Goal: Transaction & Acquisition: Purchase product/service

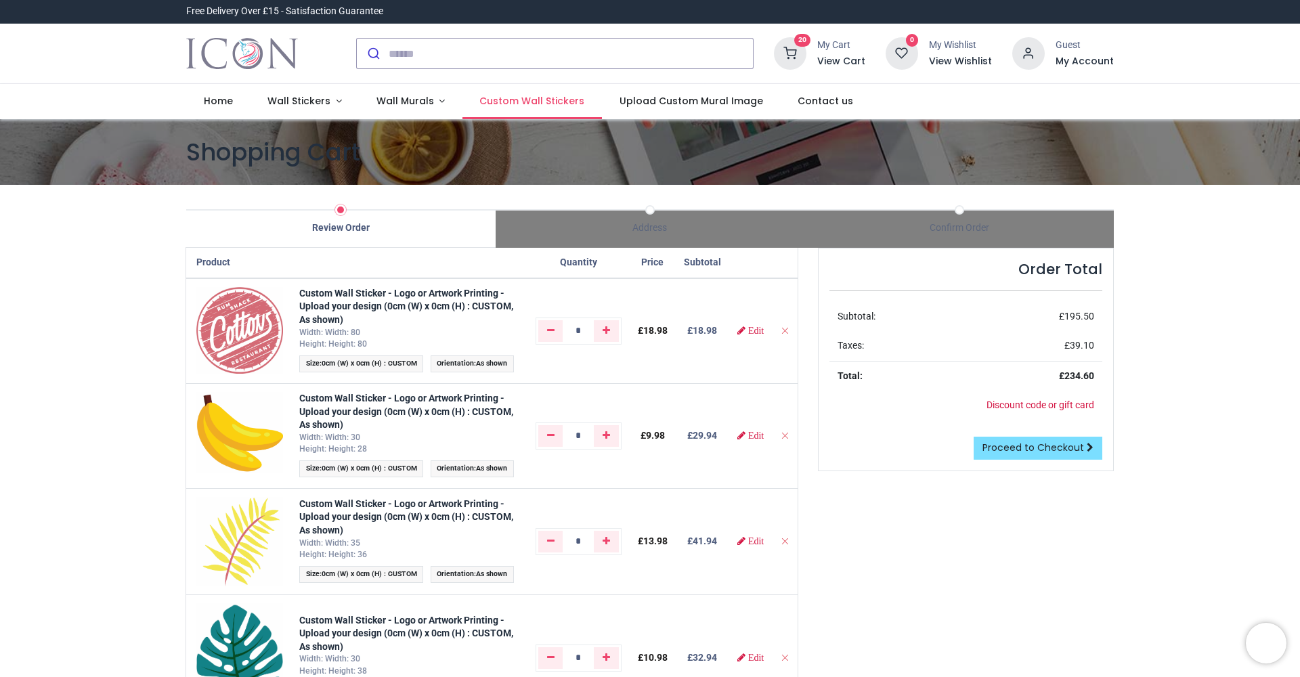
click at [545, 105] on span "Custom Wall Stickers" at bounding box center [531, 101] width 105 height 14
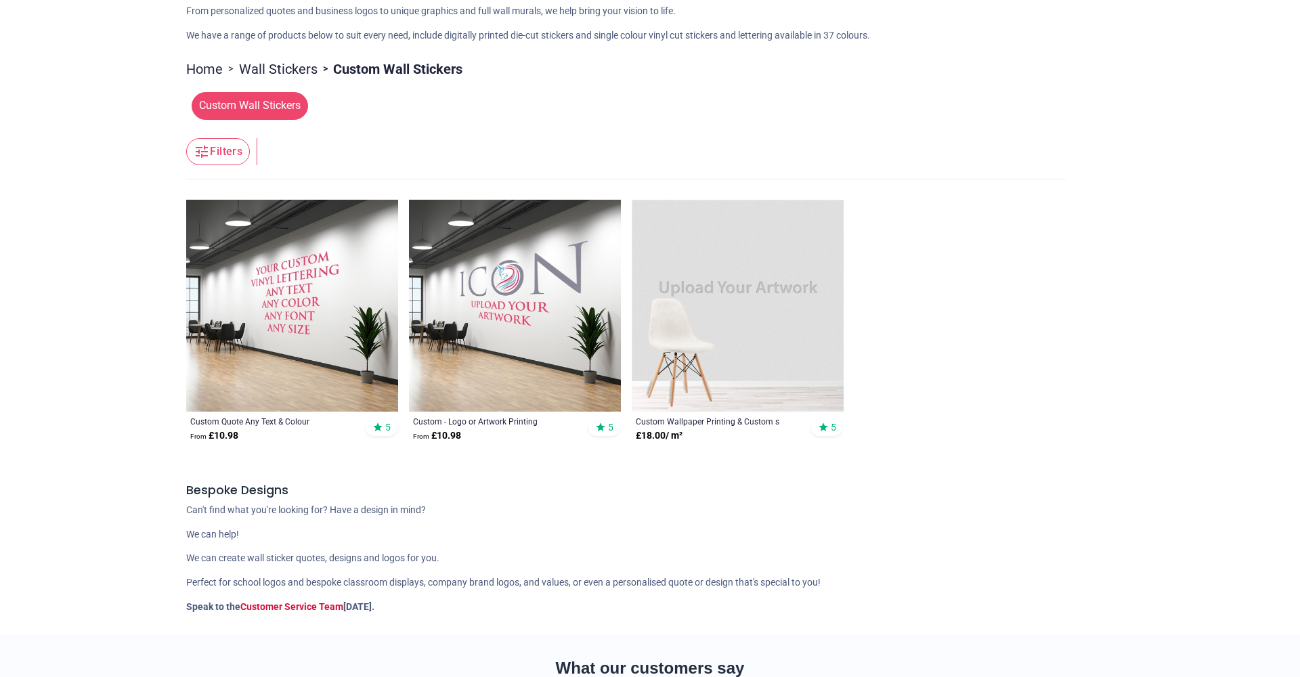
scroll to position [361, 0]
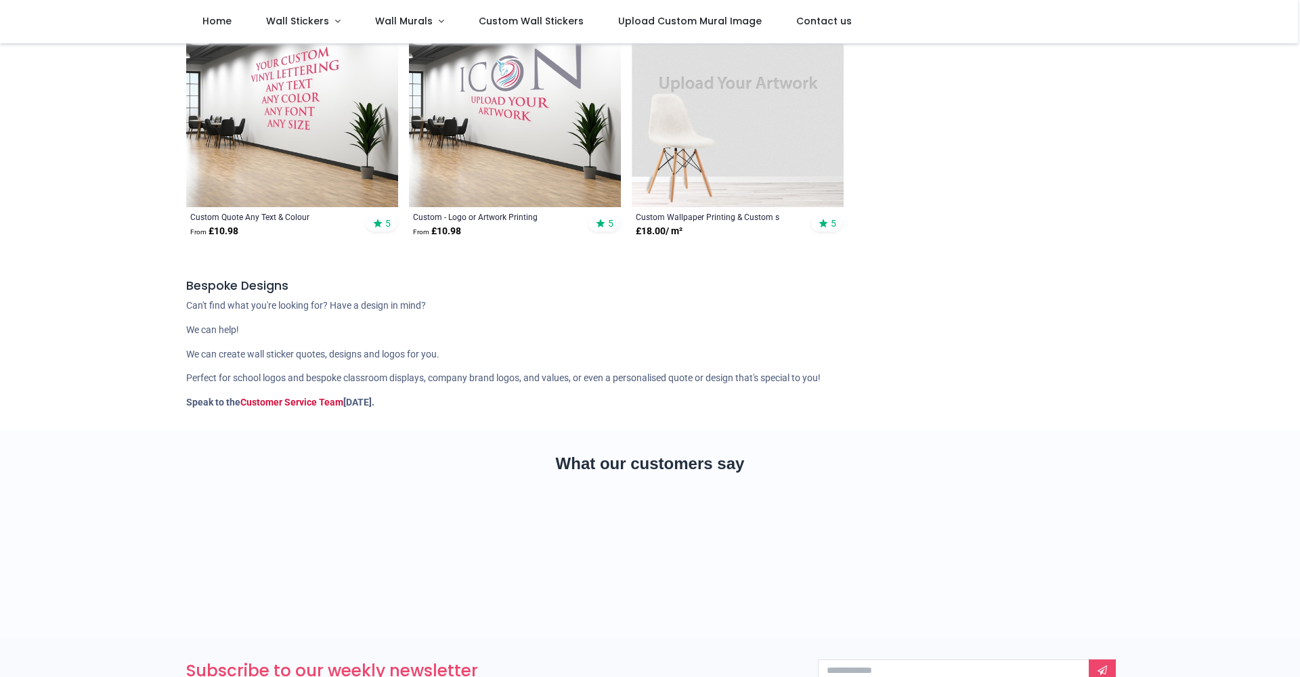
click at [541, 168] on img at bounding box center [515, 101] width 212 height 212
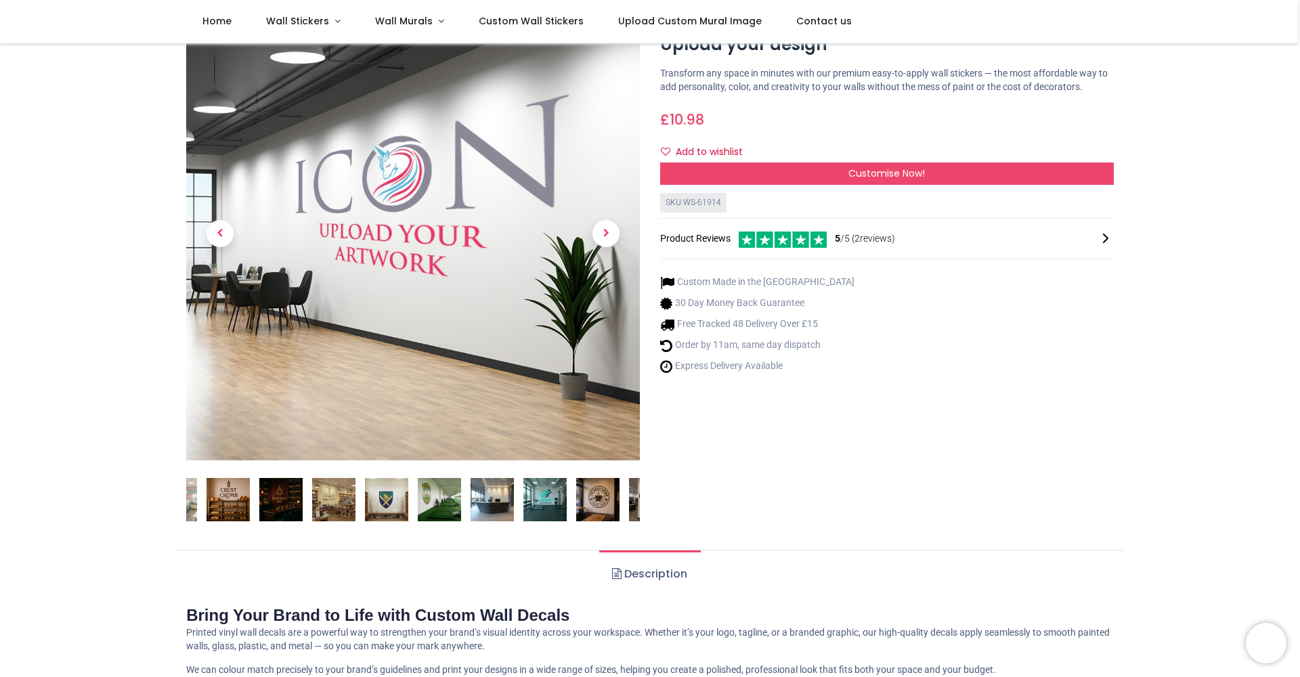
scroll to position [53, 0]
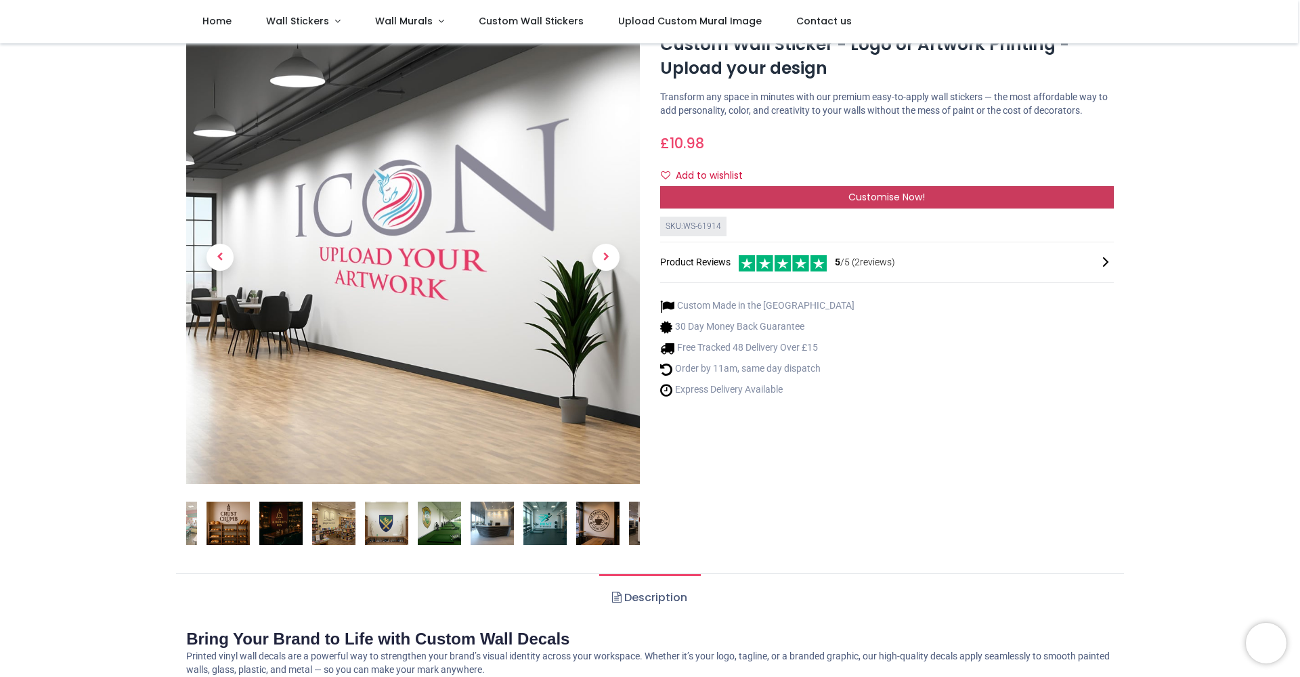
click at [854, 204] on span "Customise Now!" at bounding box center [886, 197] width 77 height 14
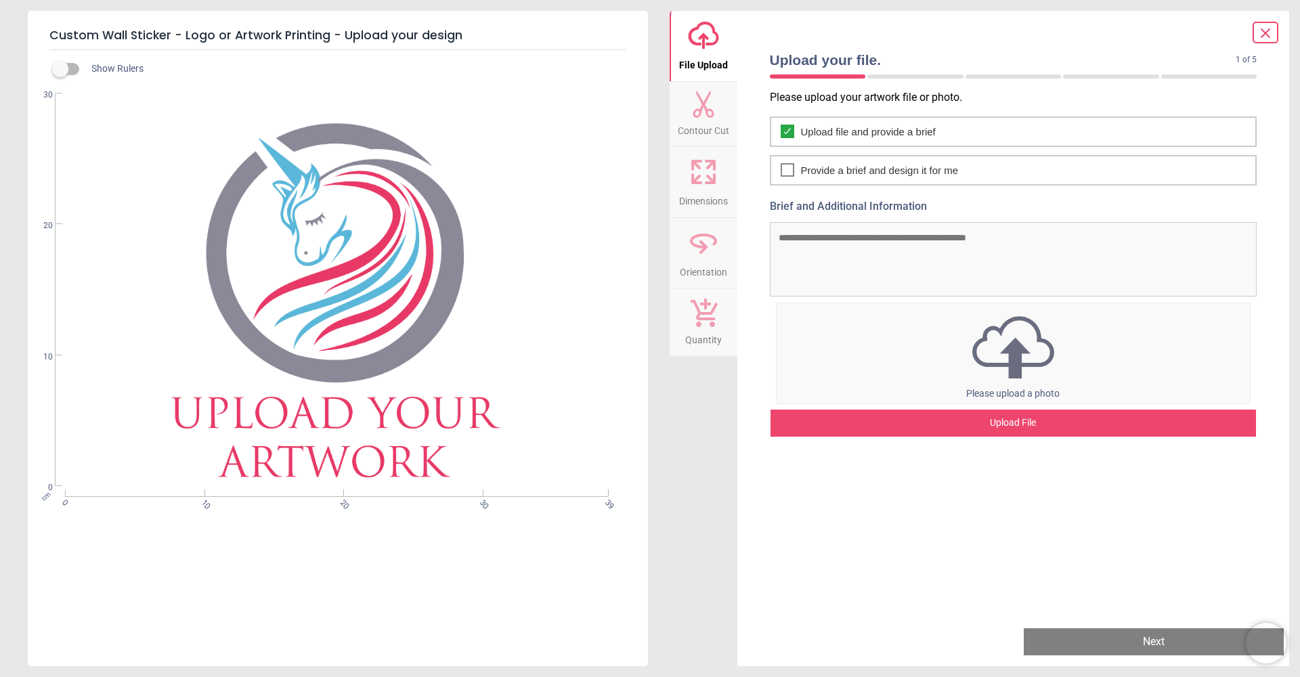
click at [970, 420] on div "Upload File" at bounding box center [1013, 423] width 486 height 27
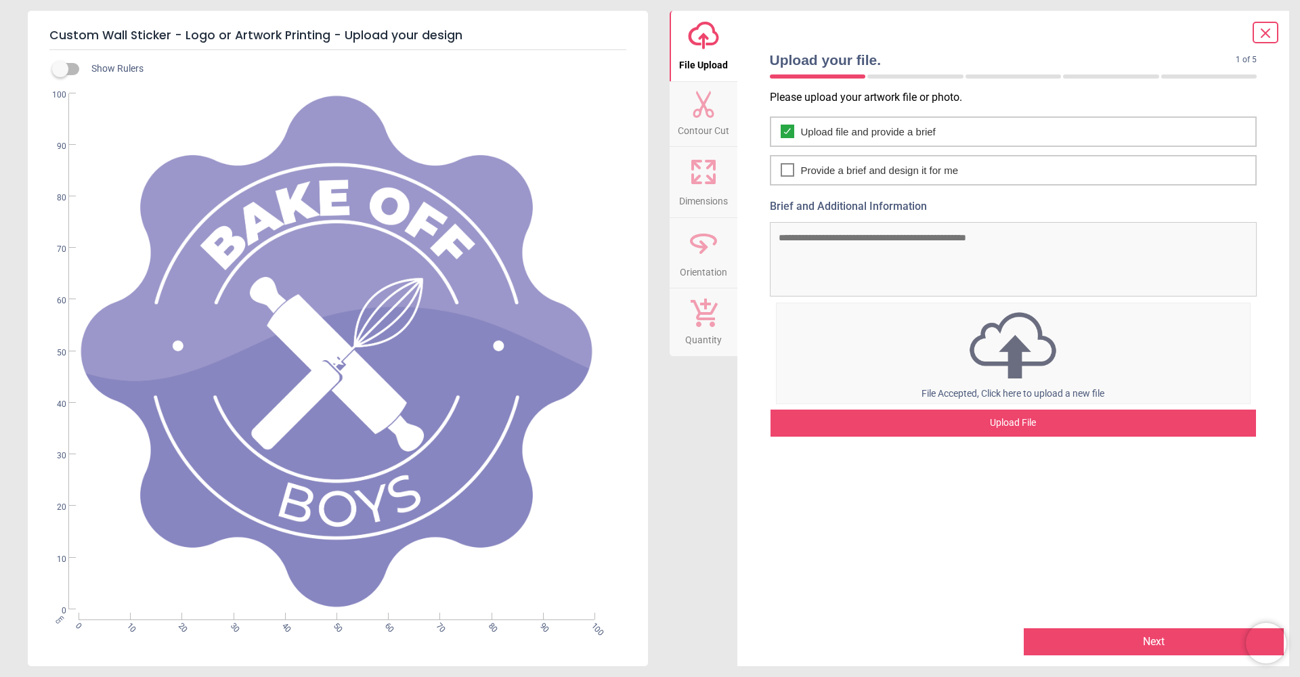
click at [819, 256] on textarea "Brief and Additional Information" at bounding box center [1013, 259] width 487 height 74
click at [875, 427] on div "Upload File" at bounding box center [1013, 423] width 486 height 27
click at [1132, 640] on button "Next" at bounding box center [1154, 641] width 260 height 27
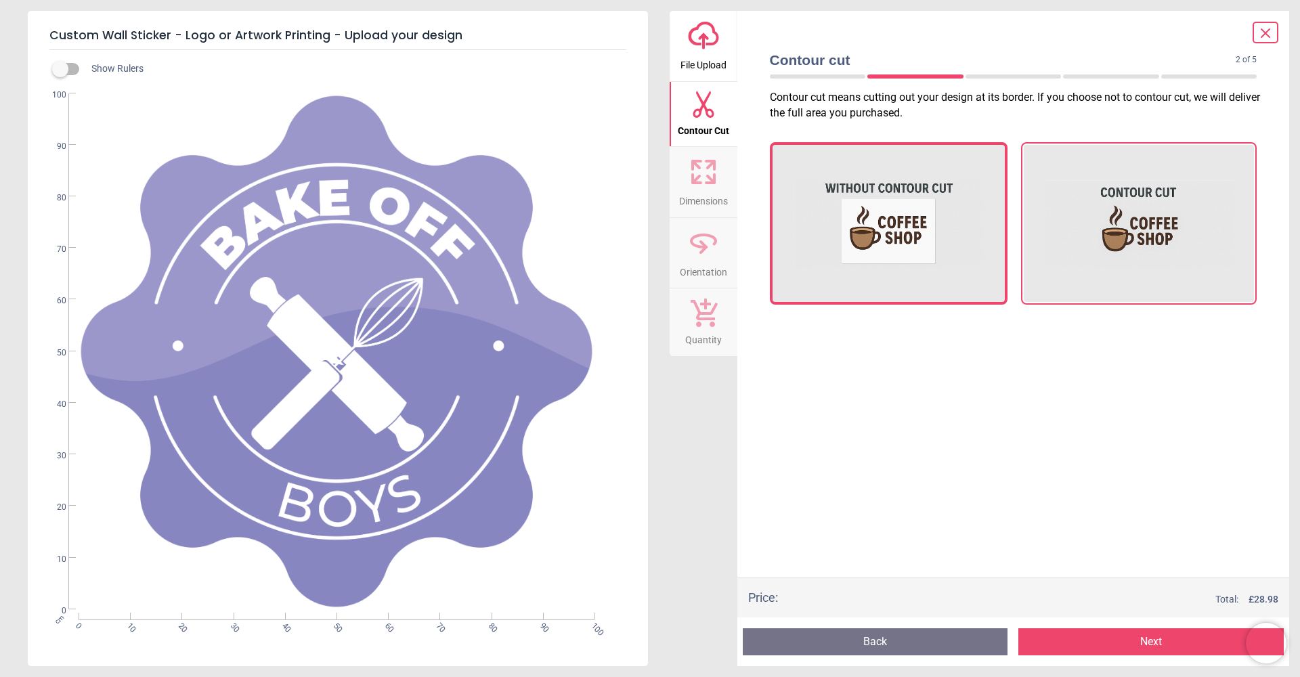
click at [1167, 263] on img at bounding box center [1139, 223] width 190 height 135
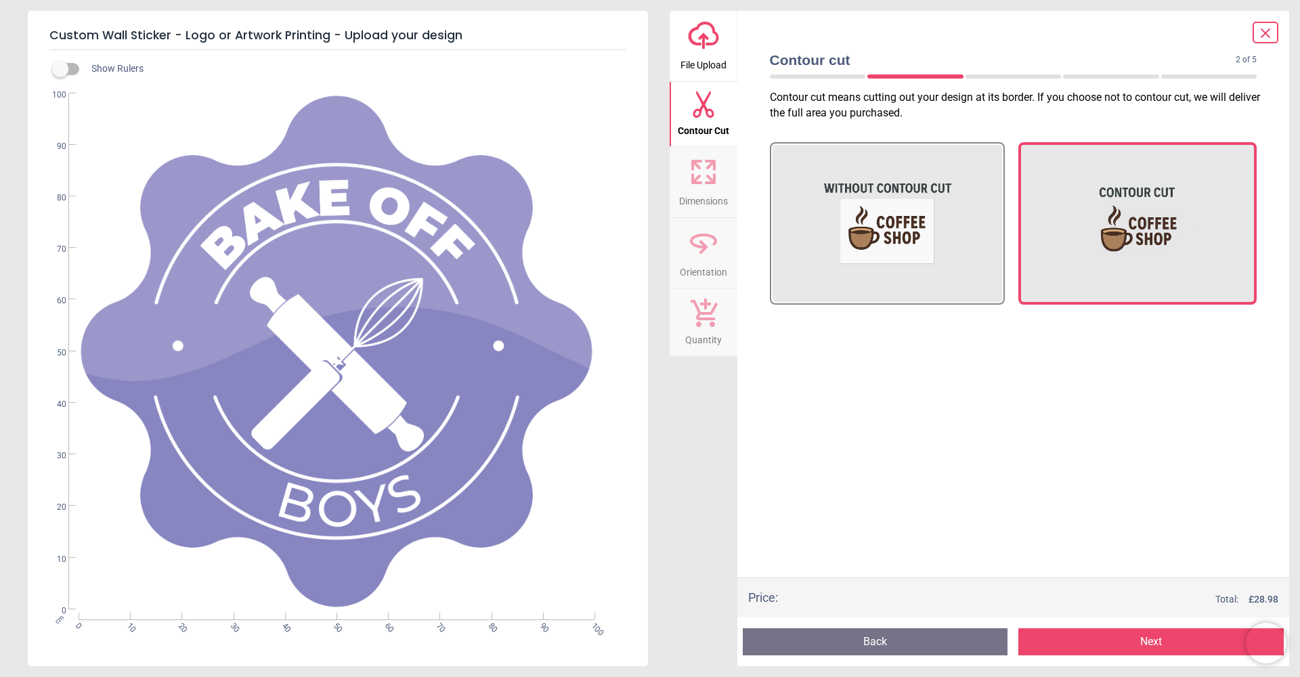
click at [1142, 635] on button "Next" at bounding box center [1150, 641] width 265 height 27
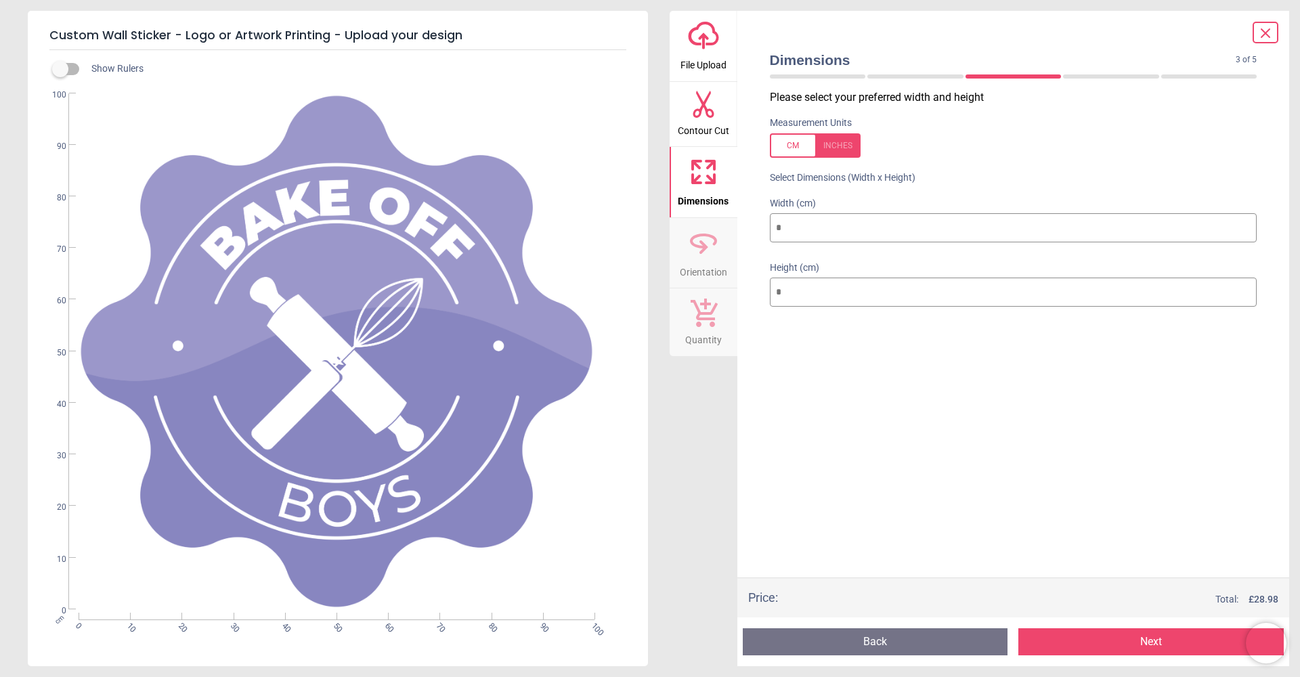
drag, startPoint x: 810, startPoint y: 230, endPoint x: 728, endPoint y: 221, distance: 82.5
click at [728, 221] on div "upload-cloud-line File Upload Contour Cut Dimensions Orientation Quantity Dimen…" at bounding box center [980, 338] width 620 height 655
drag, startPoint x: 792, startPoint y: 285, endPoint x: 752, endPoint y: 265, distance: 45.1
click at [750, 271] on div "Dimensions 3 of 5 3 of 6 Please select your preferred width and height Measurem…" at bounding box center [1013, 338] width 552 height 655
drag, startPoint x: 800, startPoint y: 223, endPoint x: 745, endPoint y: 218, distance: 55.1
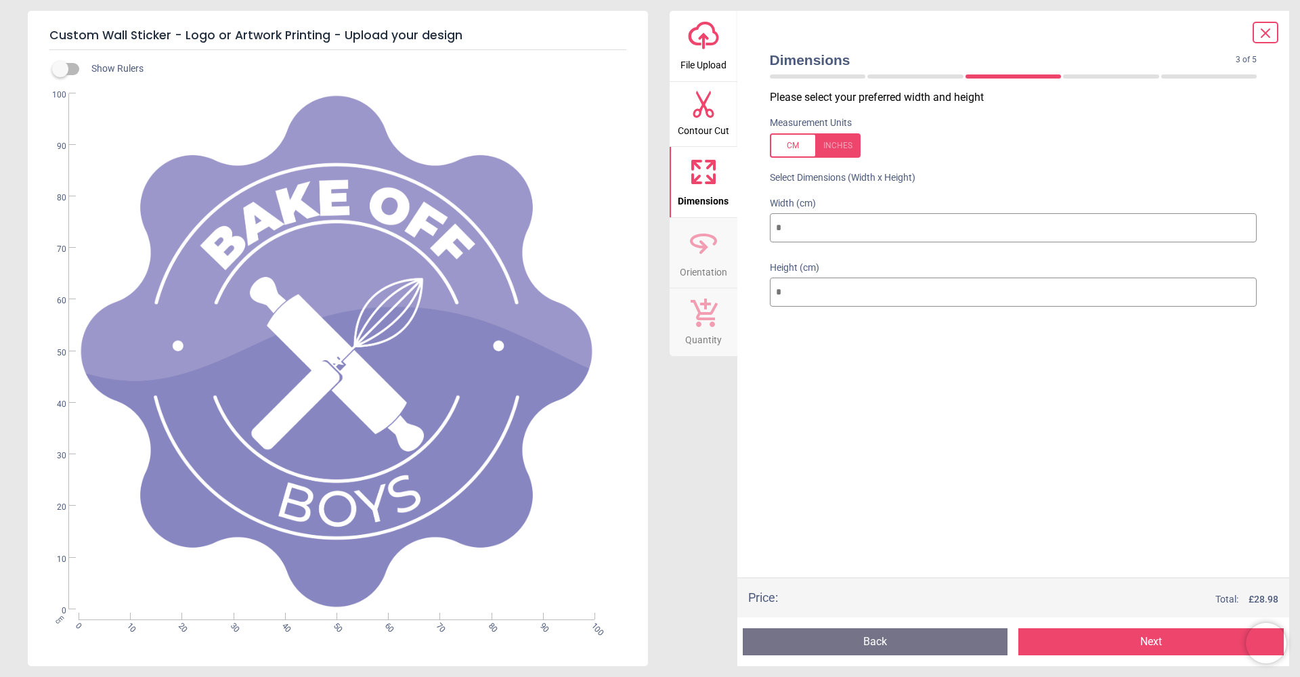
click at [745, 218] on div "Dimensions 3 of 5 3 of 6 Please select your preferred width and height Measurem…" at bounding box center [1013, 338] width 552 height 655
type input "*"
type input "**"
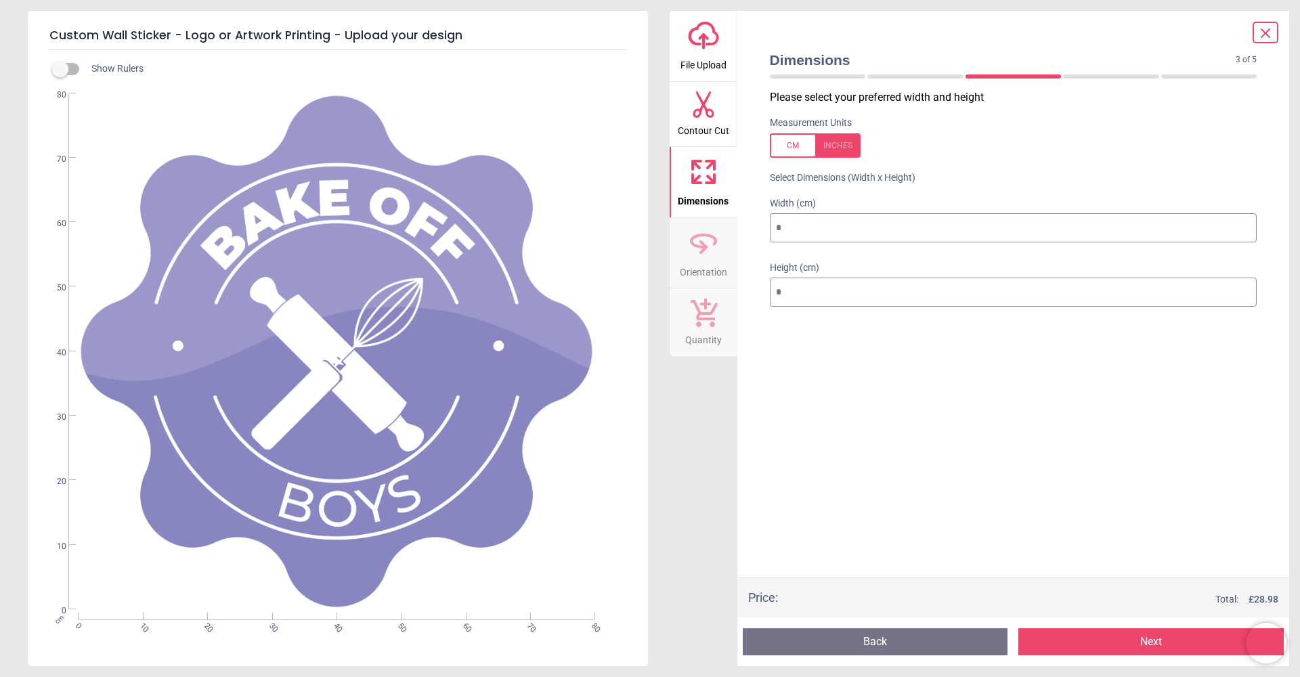
type input "**"
click at [1110, 642] on button "Next" at bounding box center [1150, 641] width 265 height 27
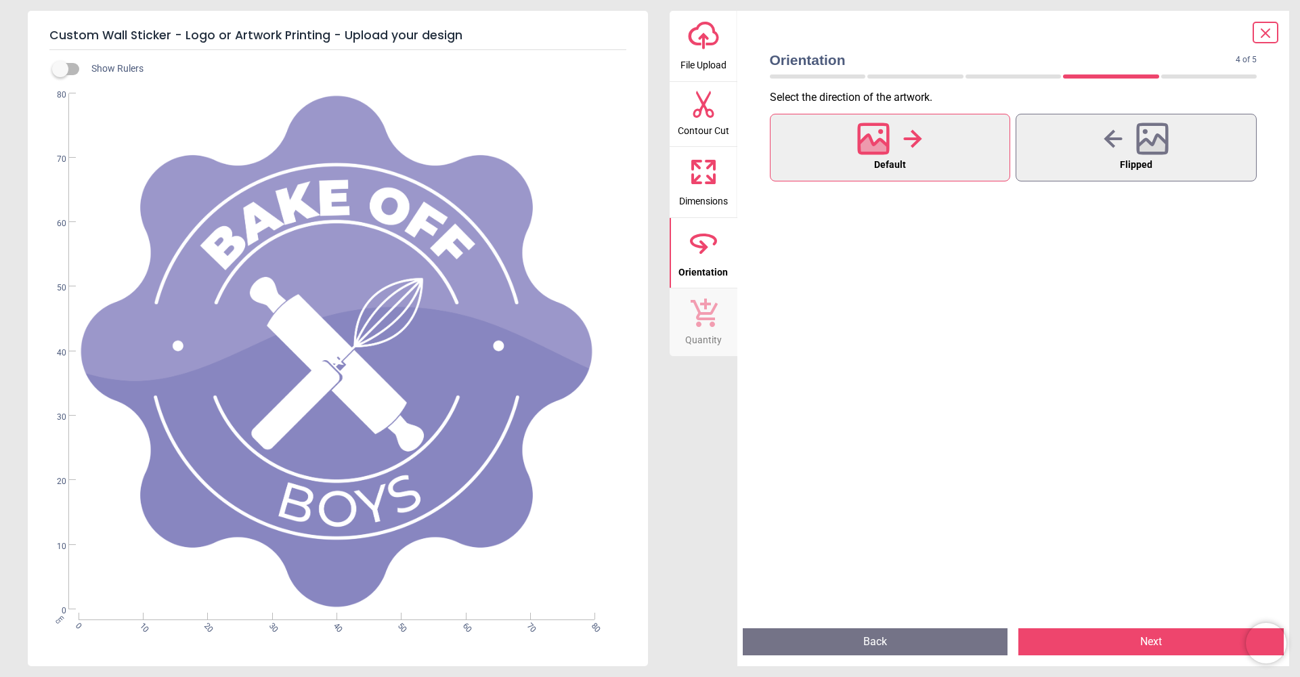
click at [1116, 642] on button "Next" at bounding box center [1150, 641] width 265 height 27
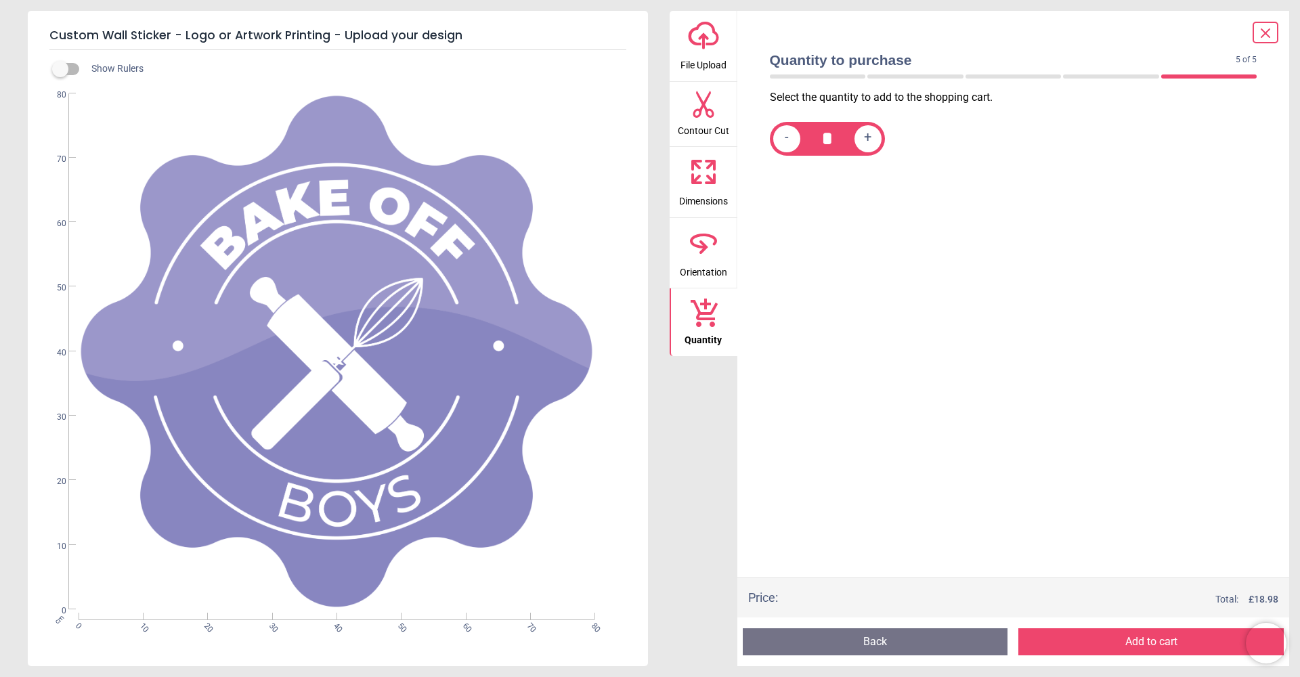
click at [1116, 642] on button "Add to cart" at bounding box center [1150, 641] width 265 height 27
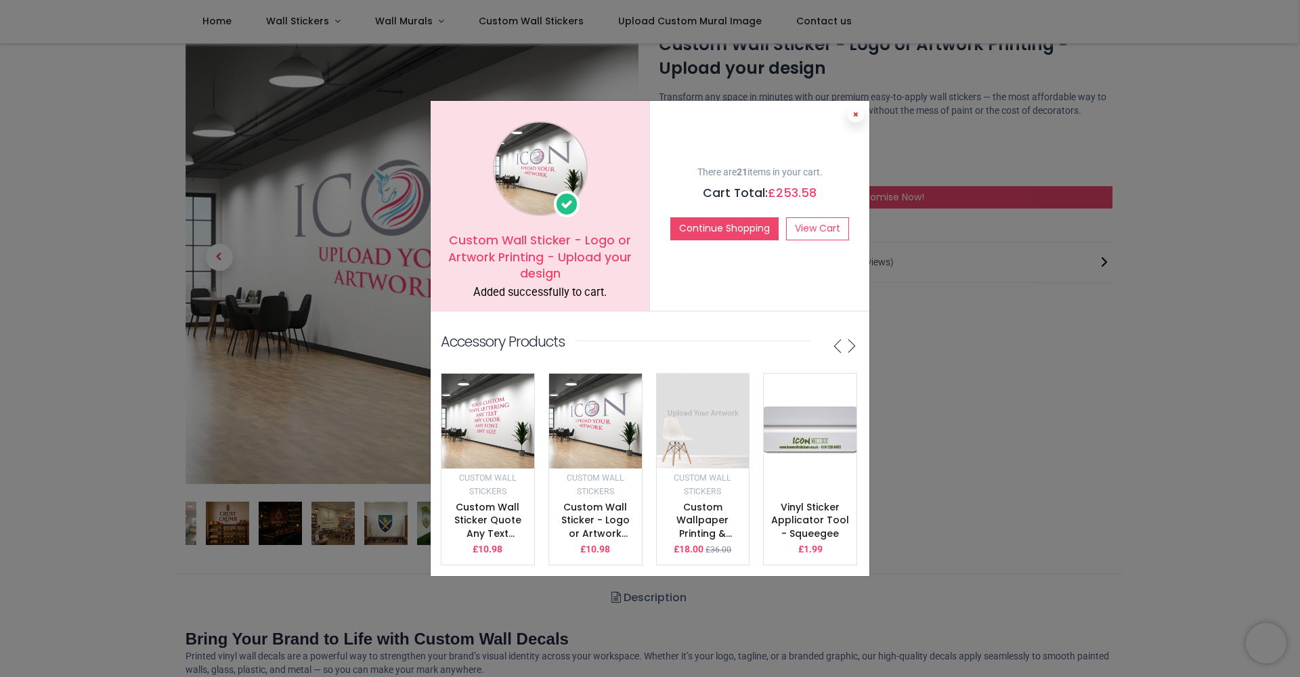
click at [857, 115] on icon at bounding box center [855, 114] width 5 height 7
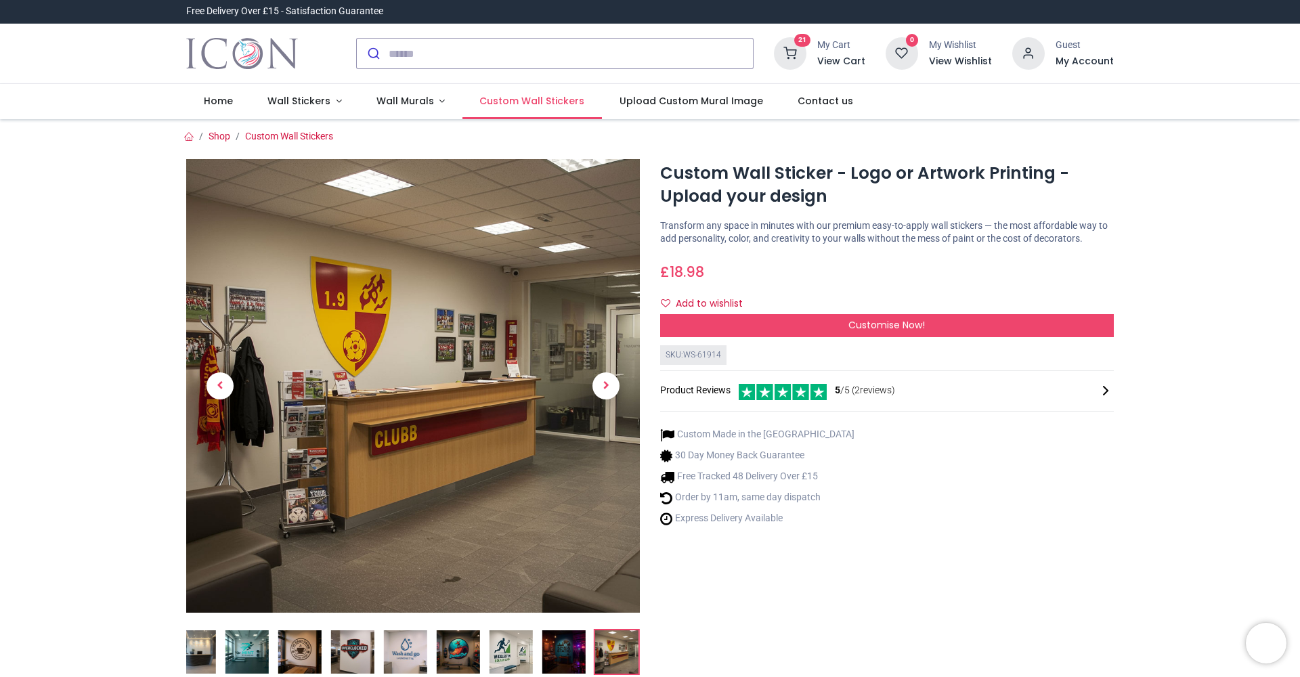
click at [526, 95] on span "Custom Wall Stickers" at bounding box center [531, 101] width 105 height 14
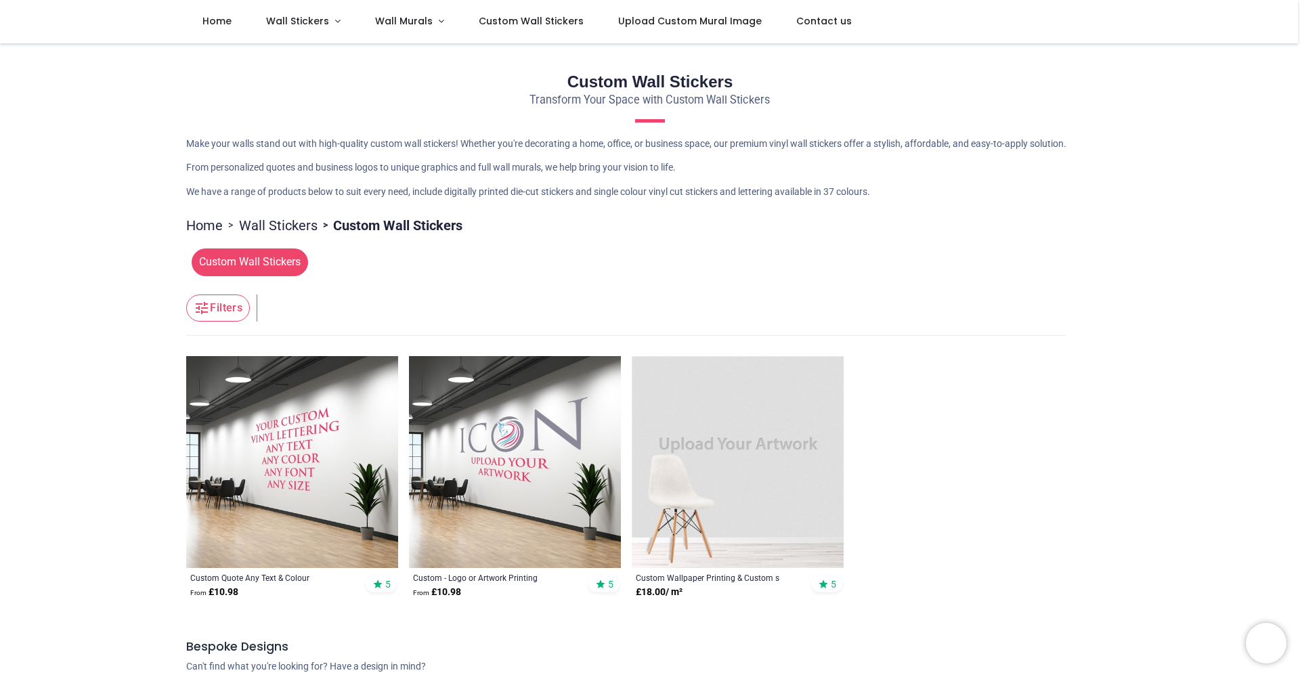
scroll to position [87, 0]
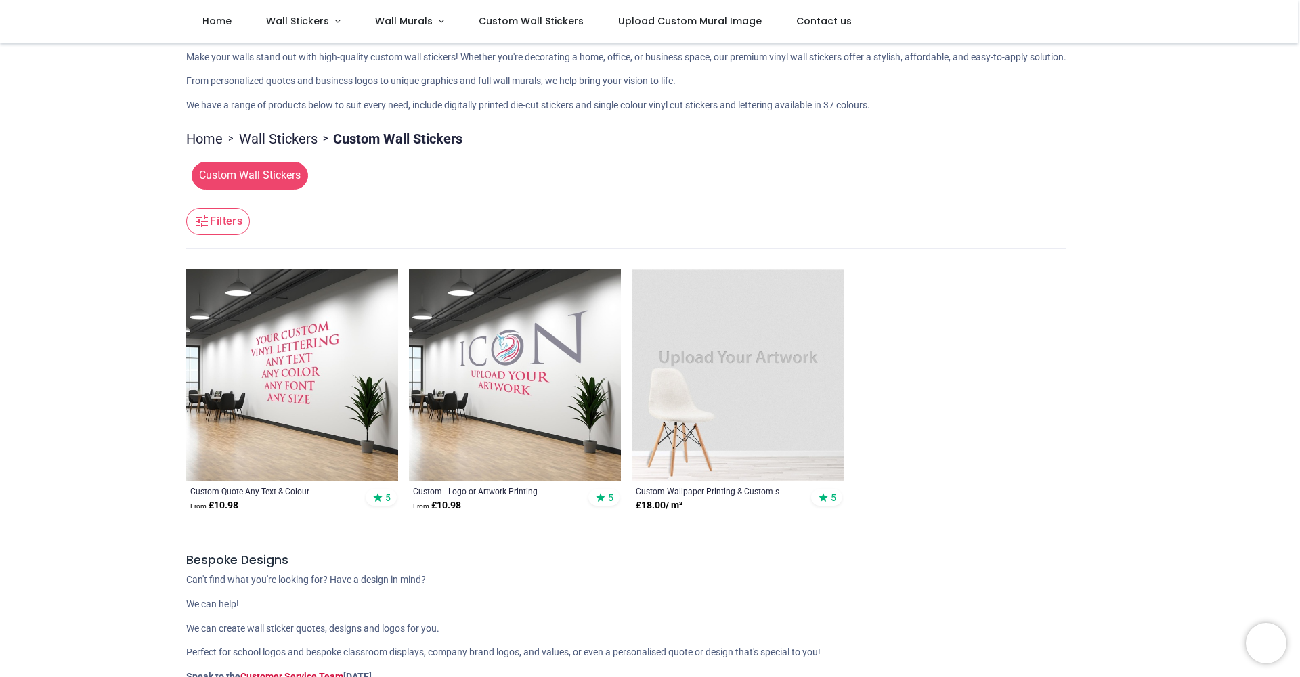
click at [542, 447] on img at bounding box center [515, 375] width 212 height 212
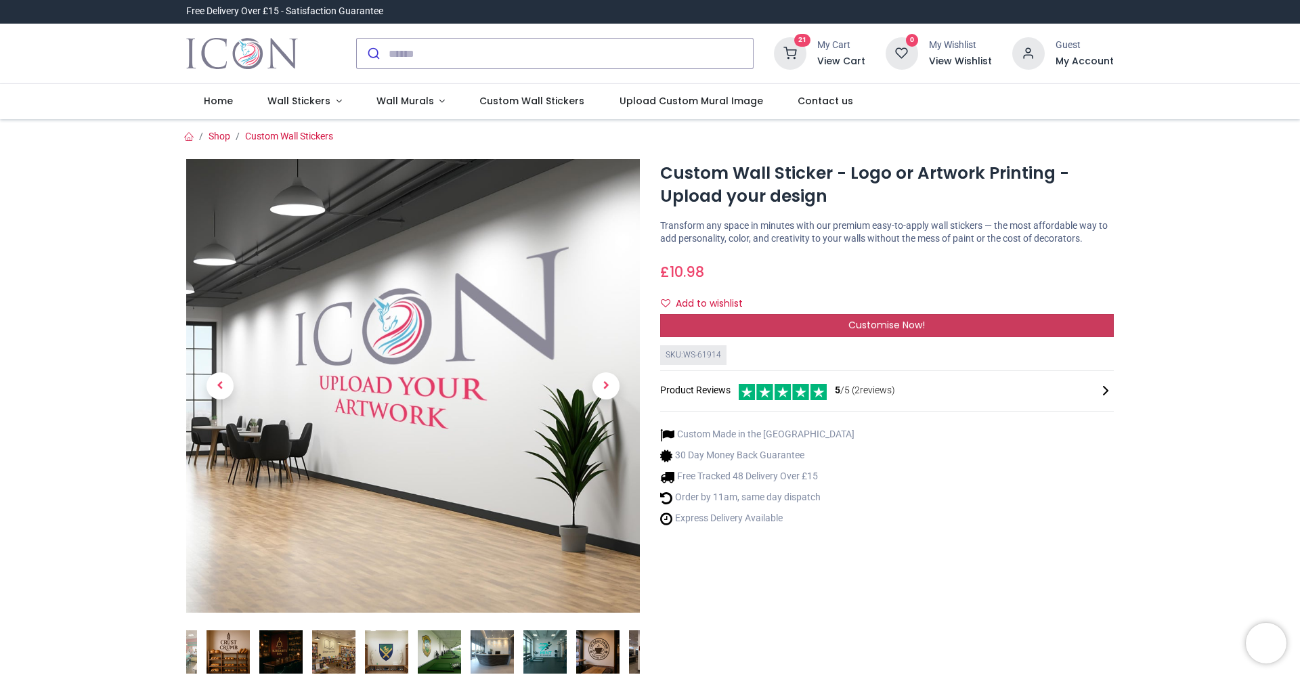
click at [810, 337] on div "Customise Now!" at bounding box center [887, 325] width 454 height 23
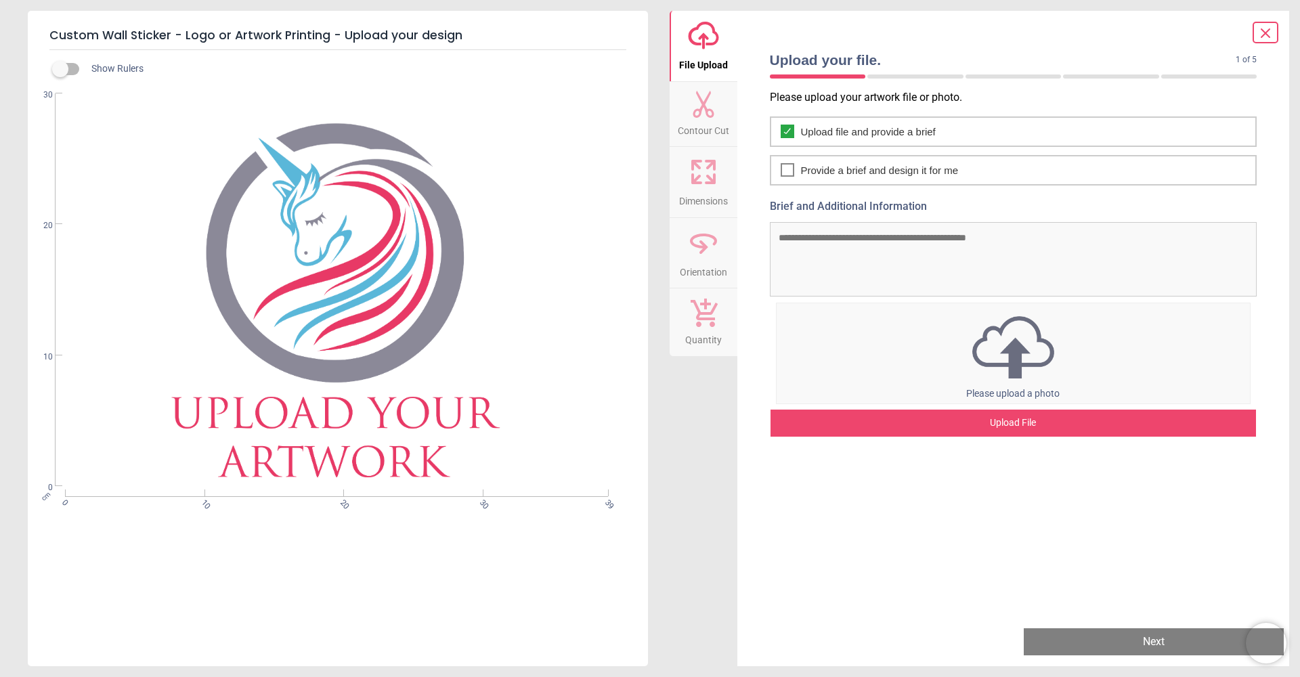
click at [900, 425] on div "Upload File" at bounding box center [1013, 423] width 486 height 27
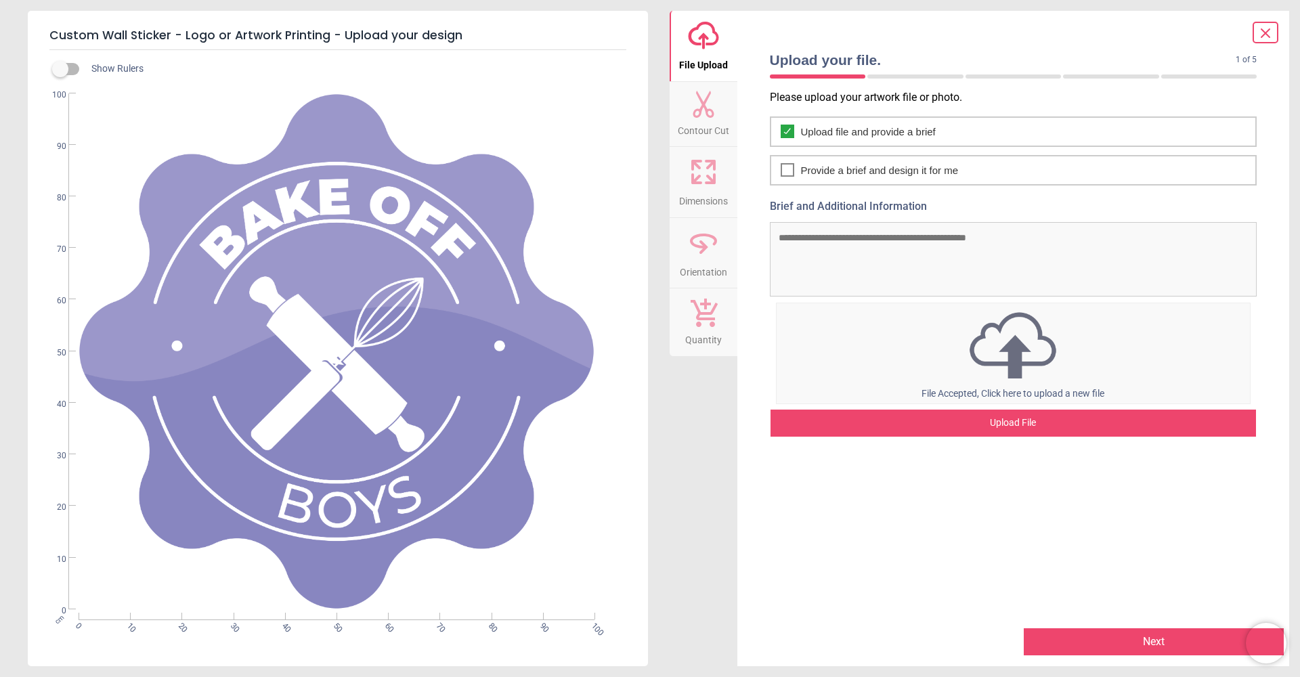
click at [1076, 648] on button "Next" at bounding box center [1154, 641] width 260 height 27
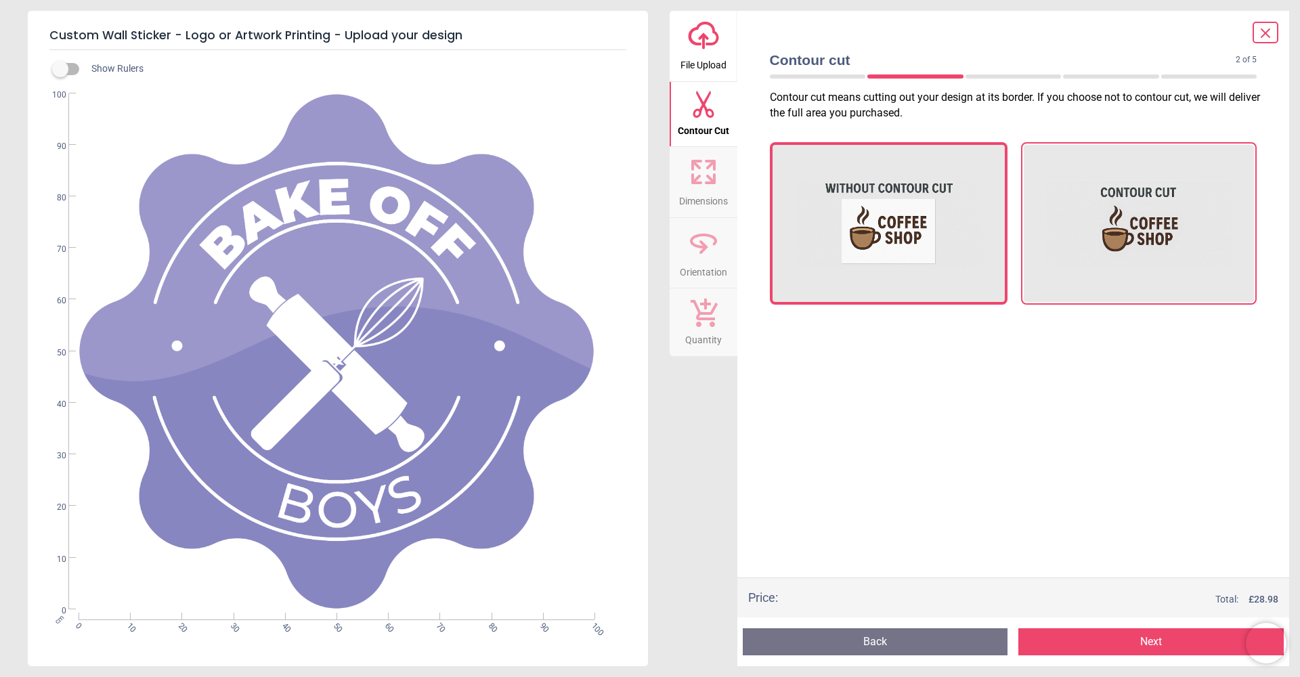
click at [1124, 238] on img at bounding box center [1139, 223] width 190 height 135
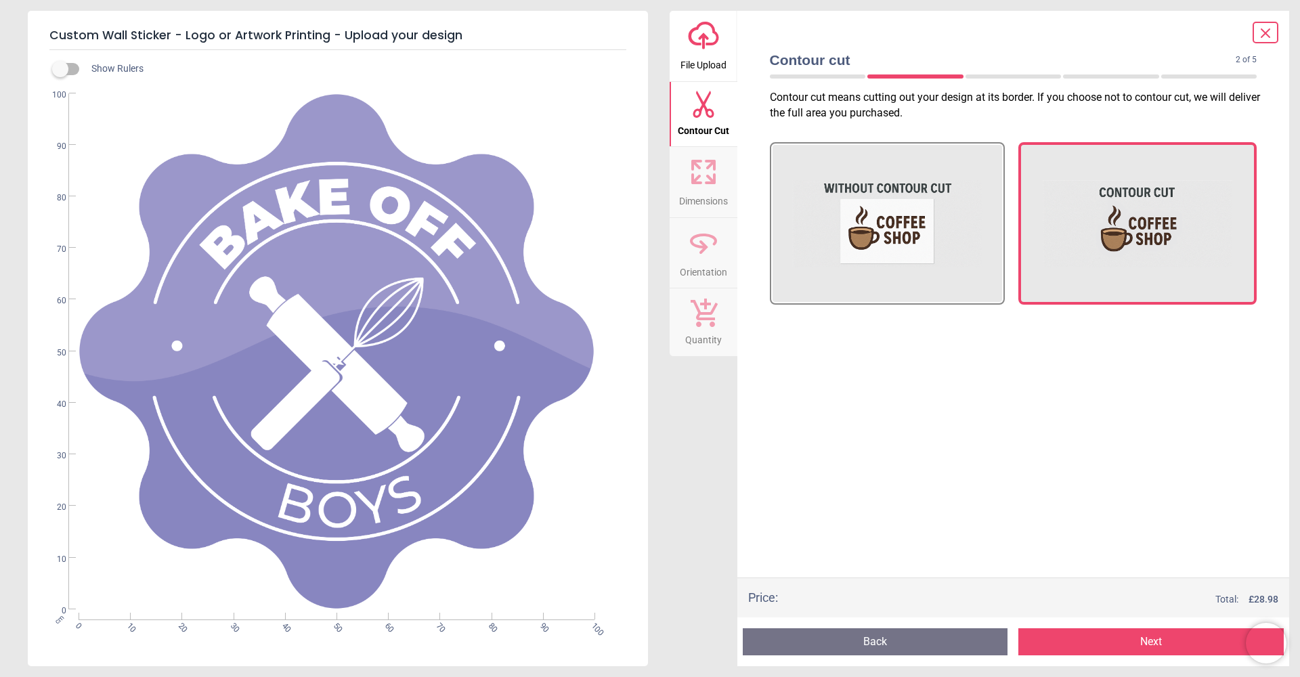
click at [1087, 645] on button "Next" at bounding box center [1150, 641] width 265 height 27
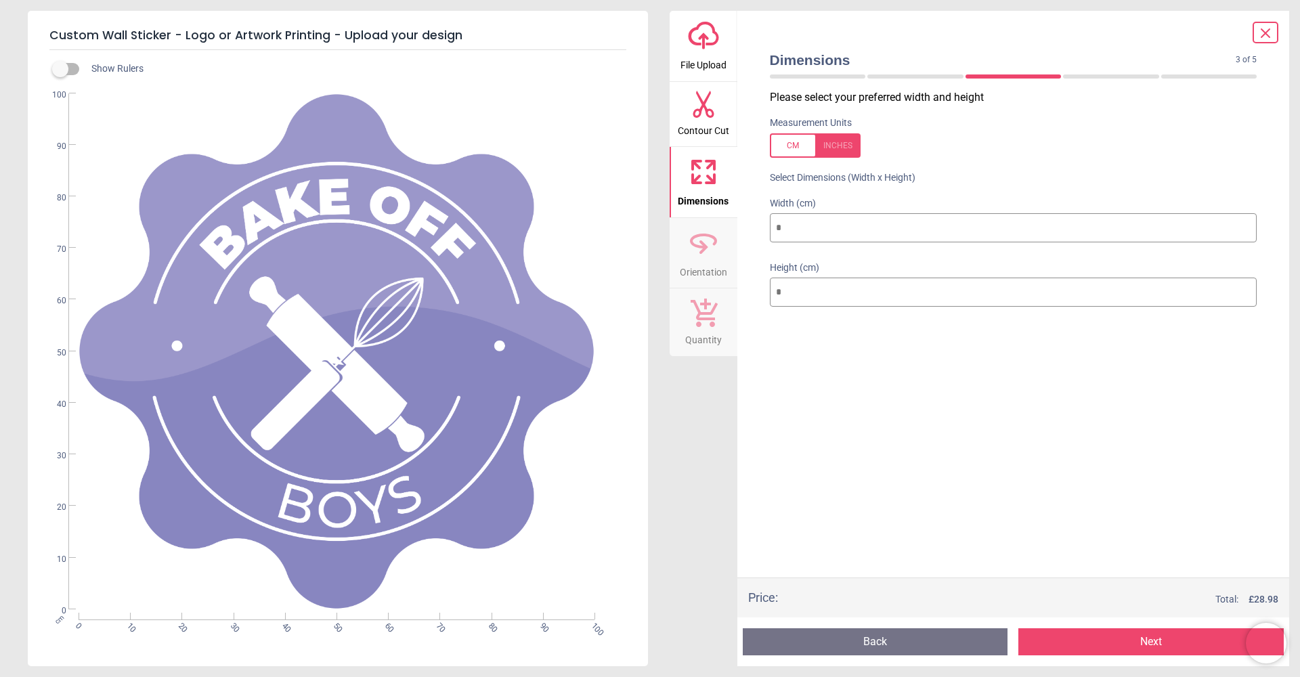
drag, startPoint x: 853, startPoint y: 227, endPoint x: 677, endPoint y: 218, distance: 176.2
click at [677, 218] on div "upload-cloud-line File Upload Contour Cut Dimensions Orientation Quantity Dimen…" at bounding box center [980, 338] width 620 height 655
type input "*"
type input "**"
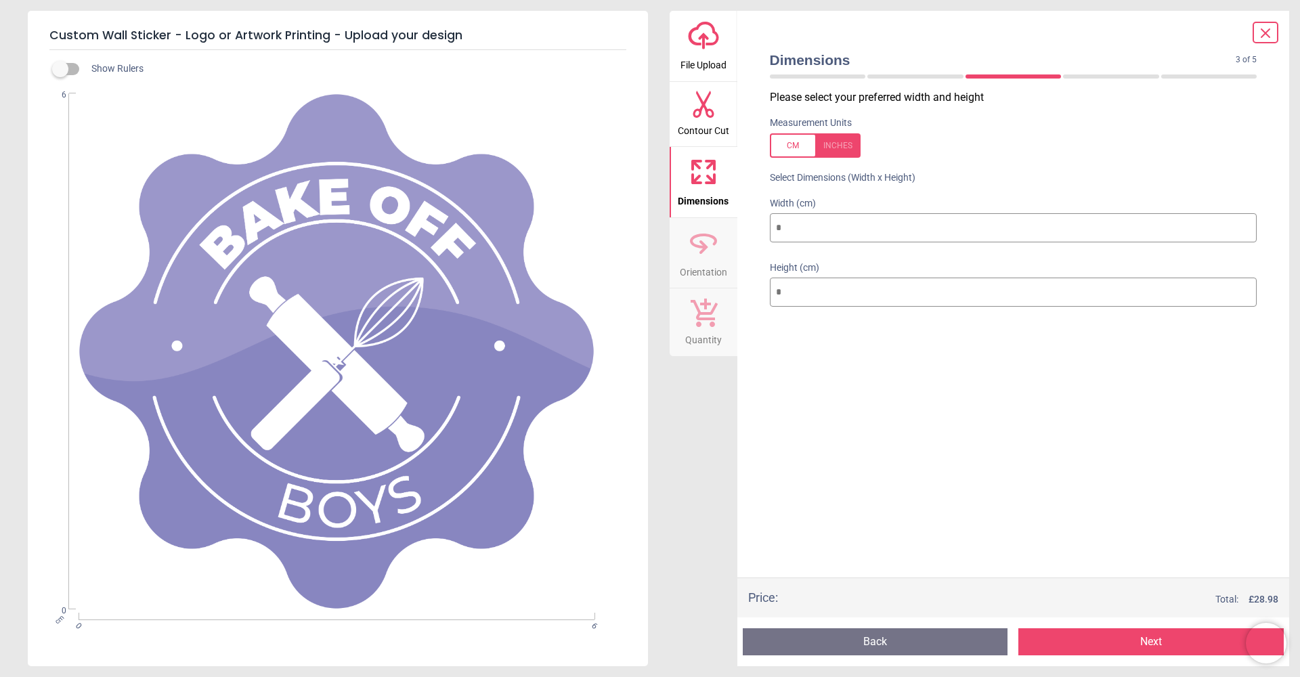
type input "**"
click at [1171, 646] on button "Next" at bounding box center [1150, 641] width 265 height 27
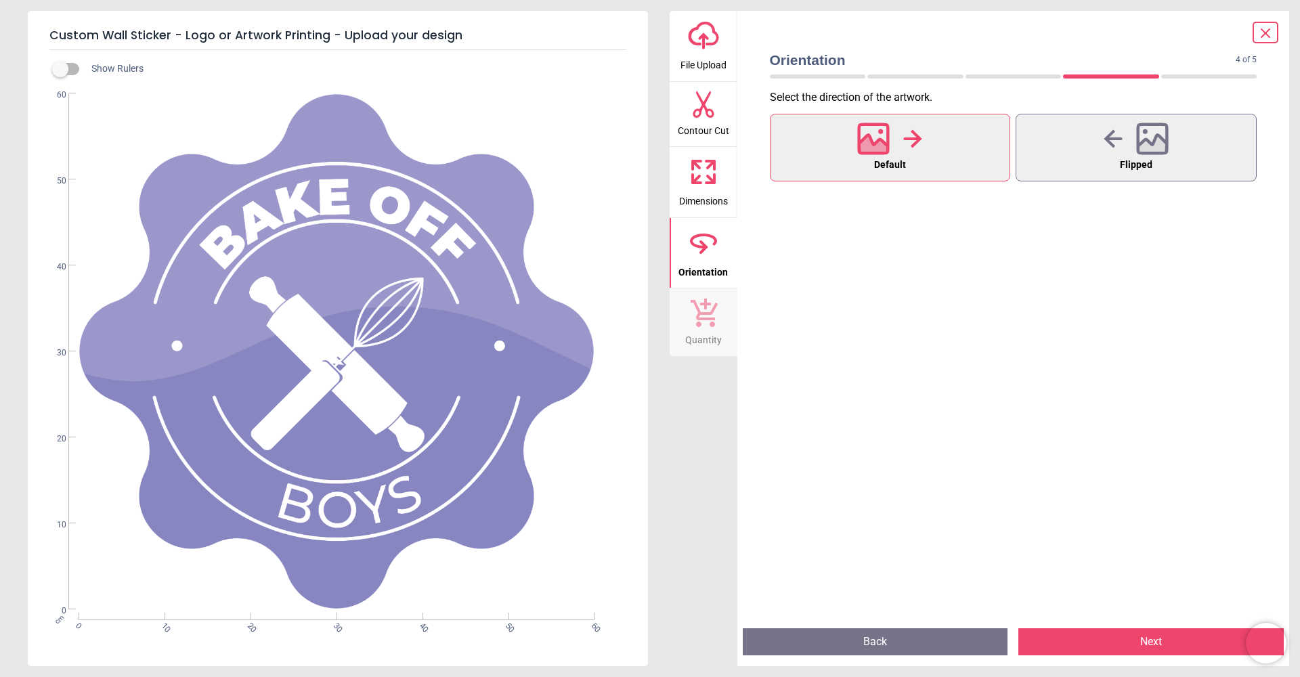
click at [1171, 646] on button "Next" at bounding box center [1150, 641] width 265 height 27
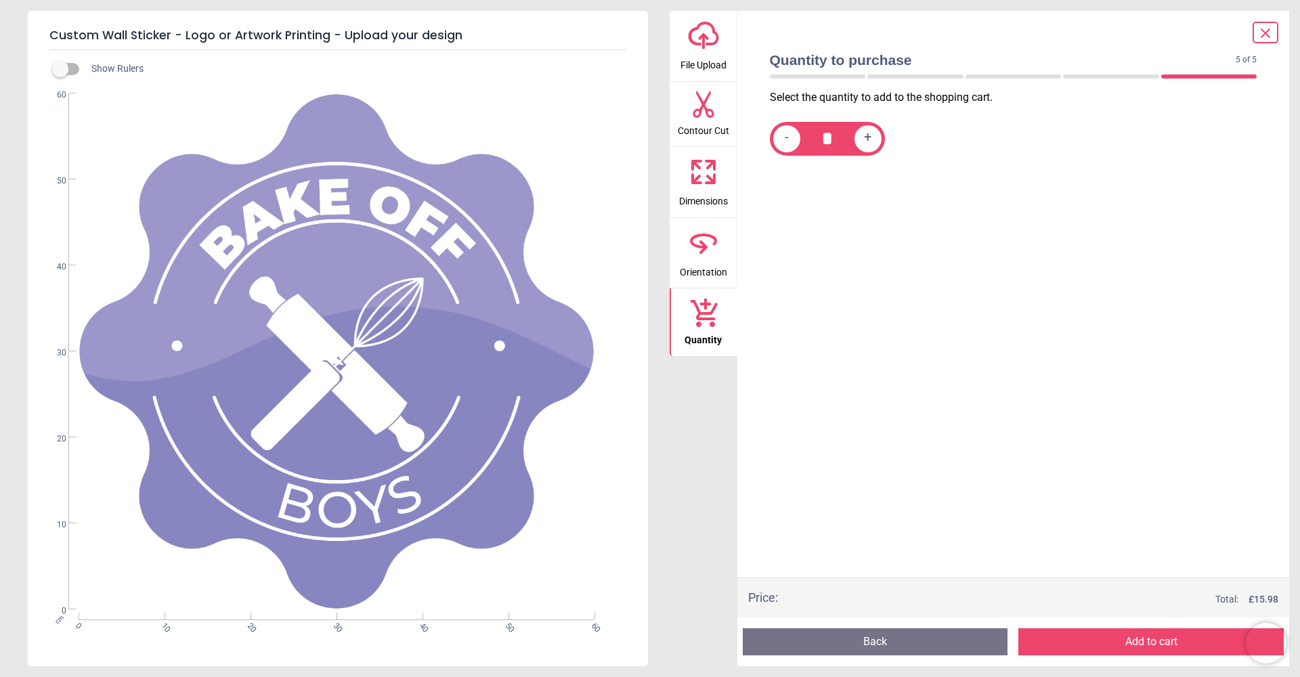
click at [1102, 640] on button "Add to cart" at bounding box center [1150, 641] width 265 height 27
